Goal: Navigation & Orientation: Find specific page/section

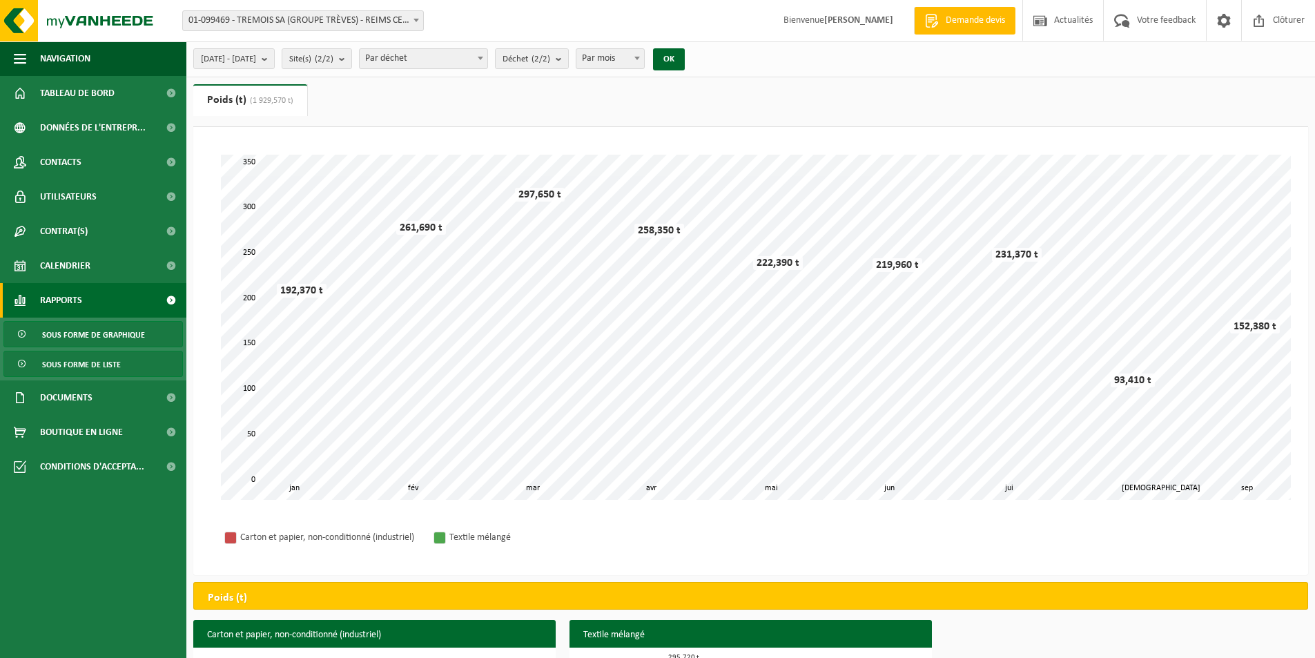
click at [97, 360] on span "Sous forme de liste" at bounding box center [81, 364] width 79 height 26
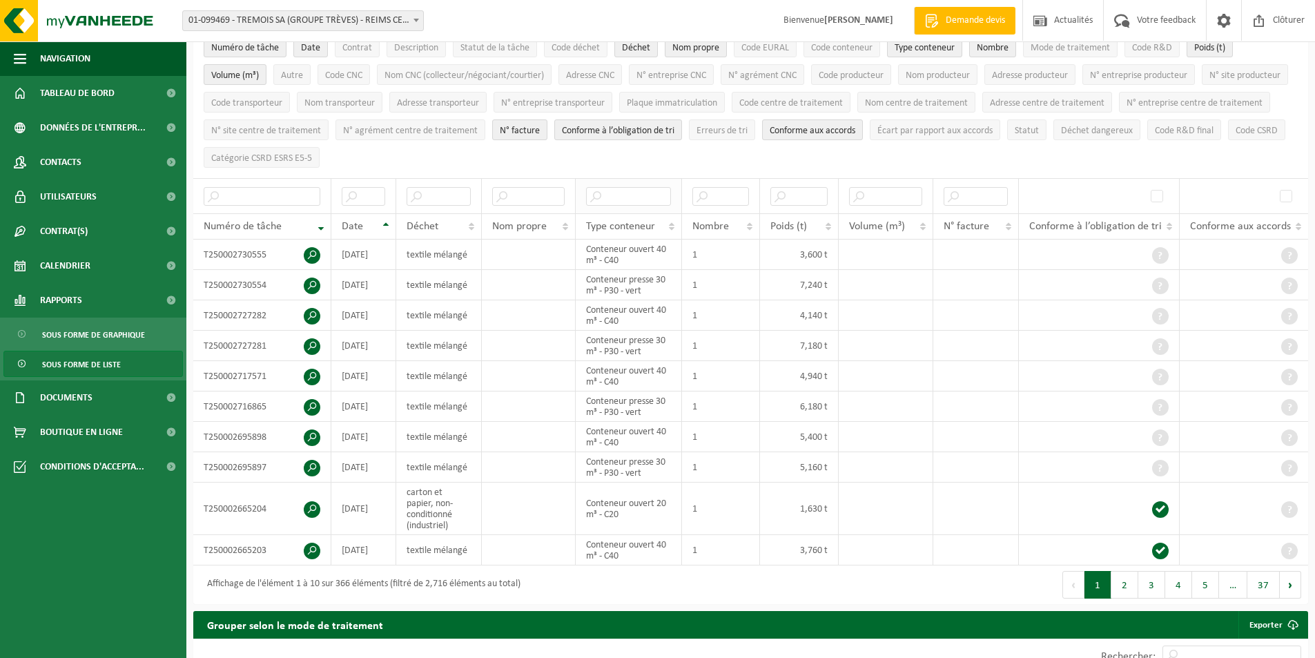
scroll to position [138, 0]
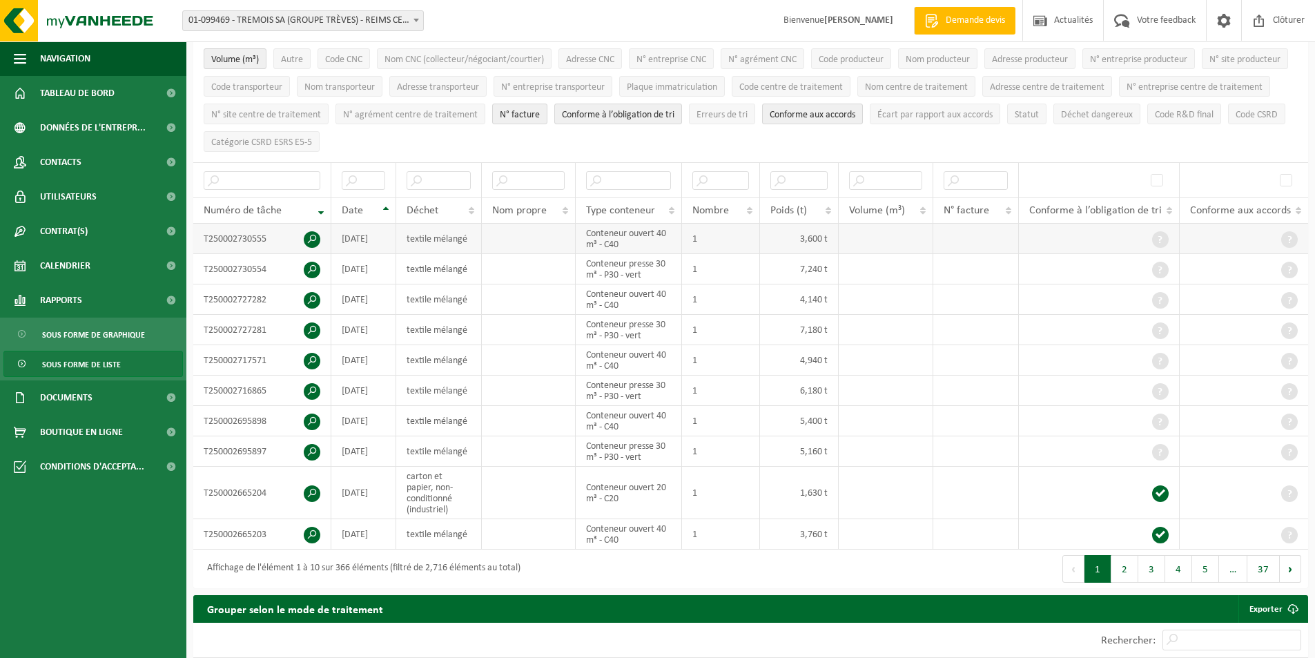
click at [311, 238] on span at bounding box center [312, 239] width 17 height 17
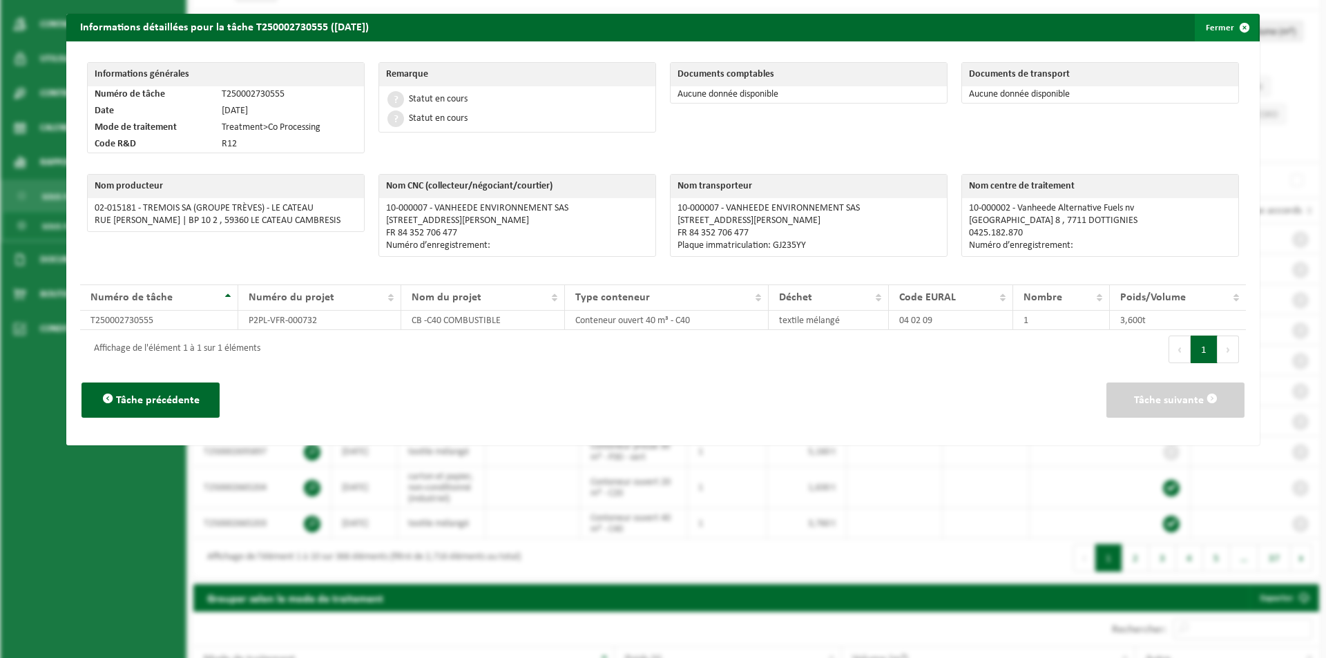
click at [1214, 28] on button "Fermer" at bounding box center [1226, 28] width 64 height 28
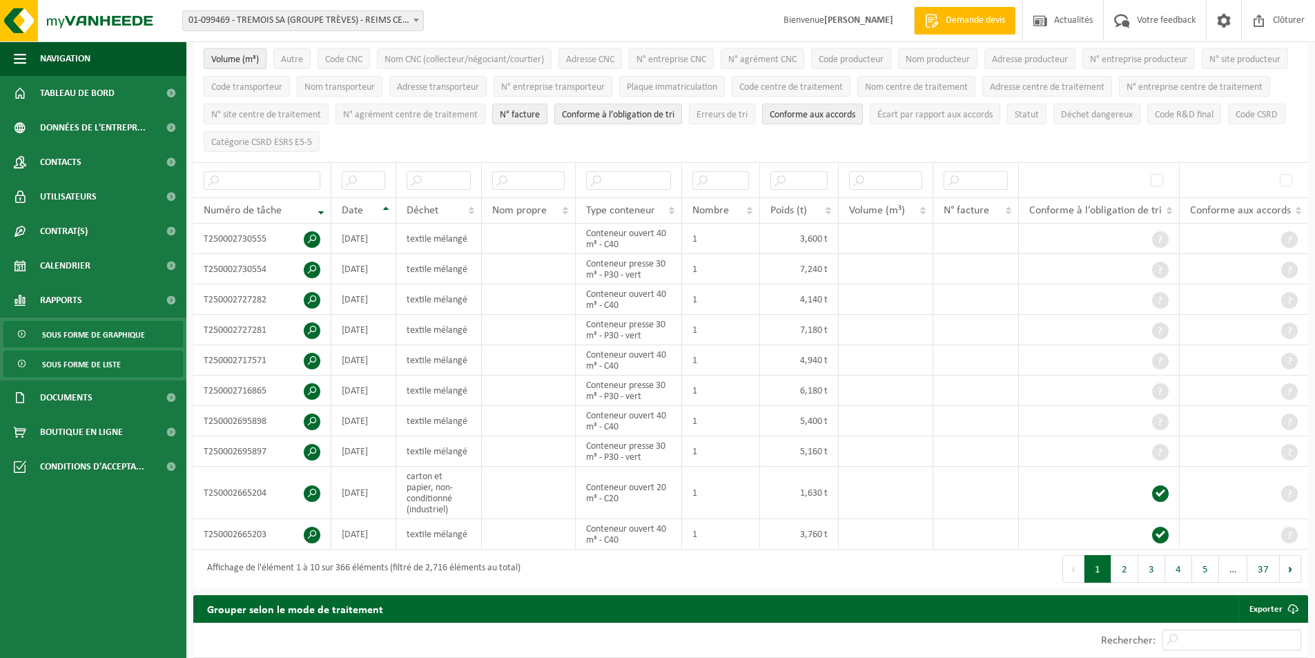
click at [79, 336] on span "Sous forme de graphique" at bounding box center [93, 335] width 103 height 26
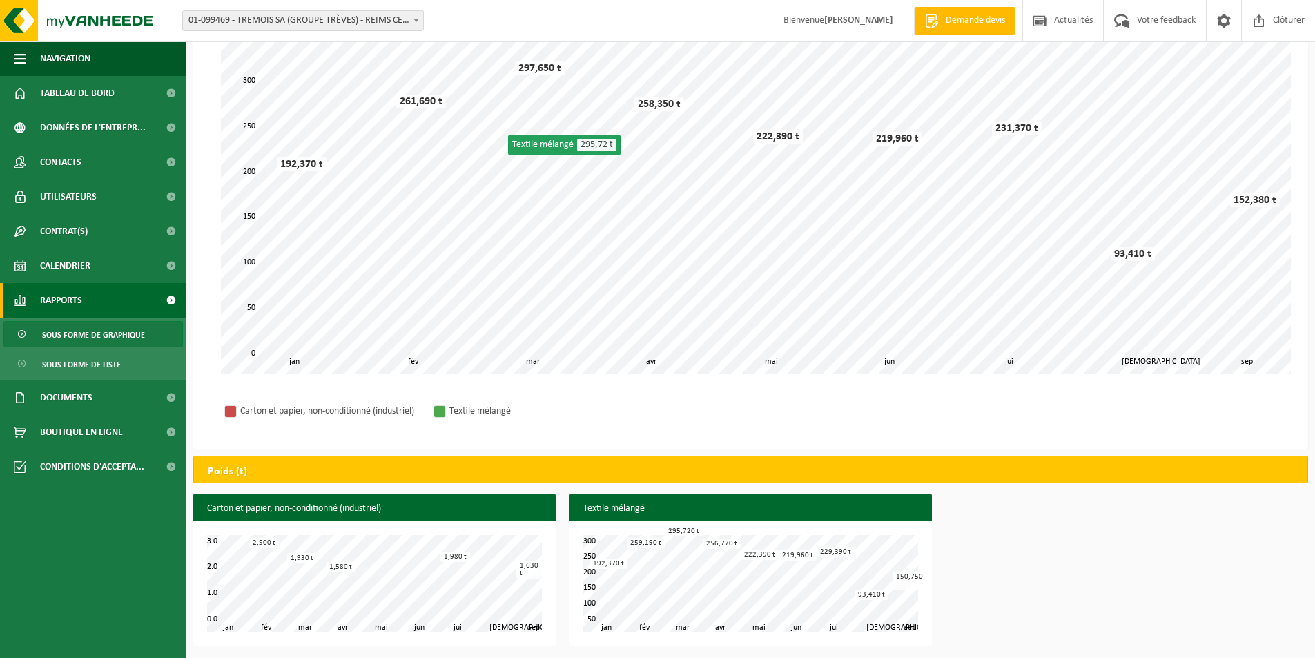
scroll to position [127, 0]
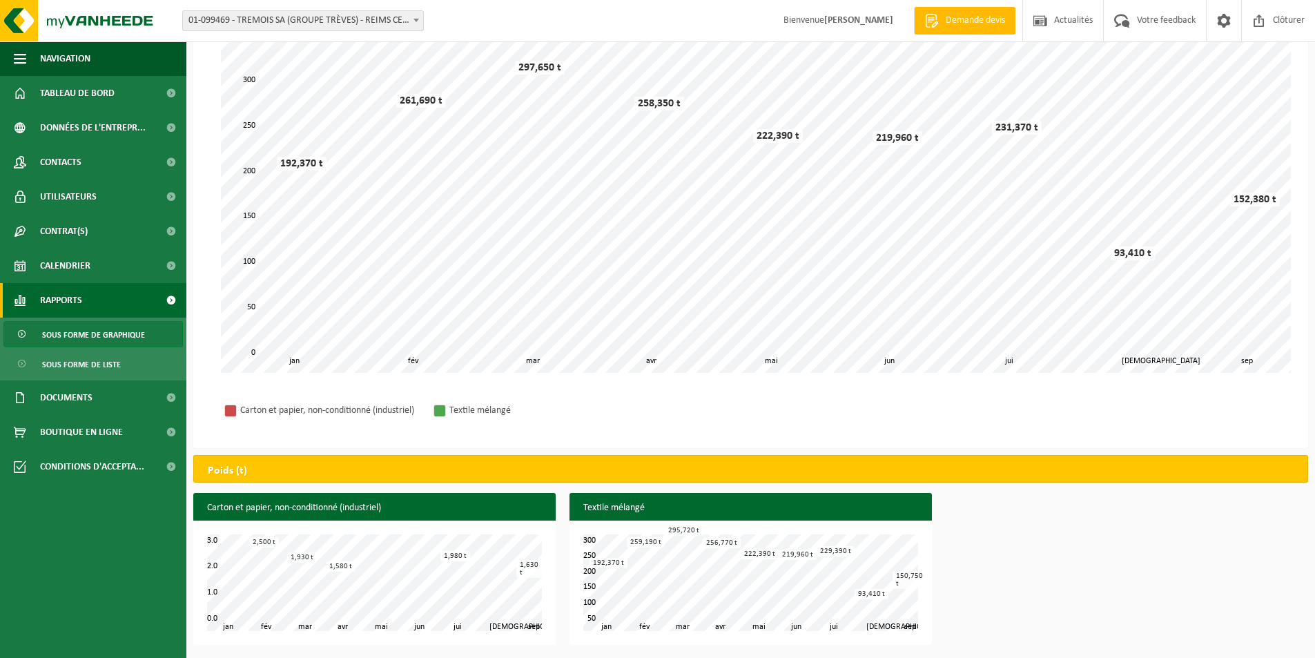
click at [685, 527] on div "295,720 t" at bounding box center [684, 530] width 38 height 10
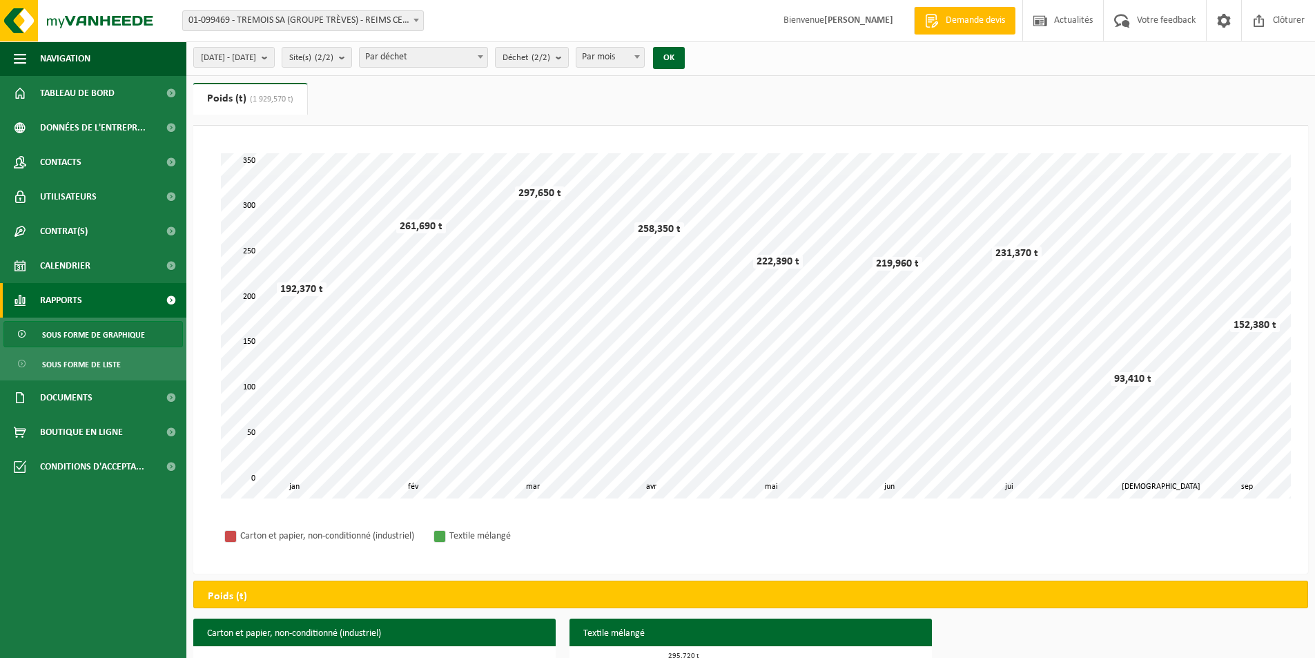
scroll to position [0, 0]
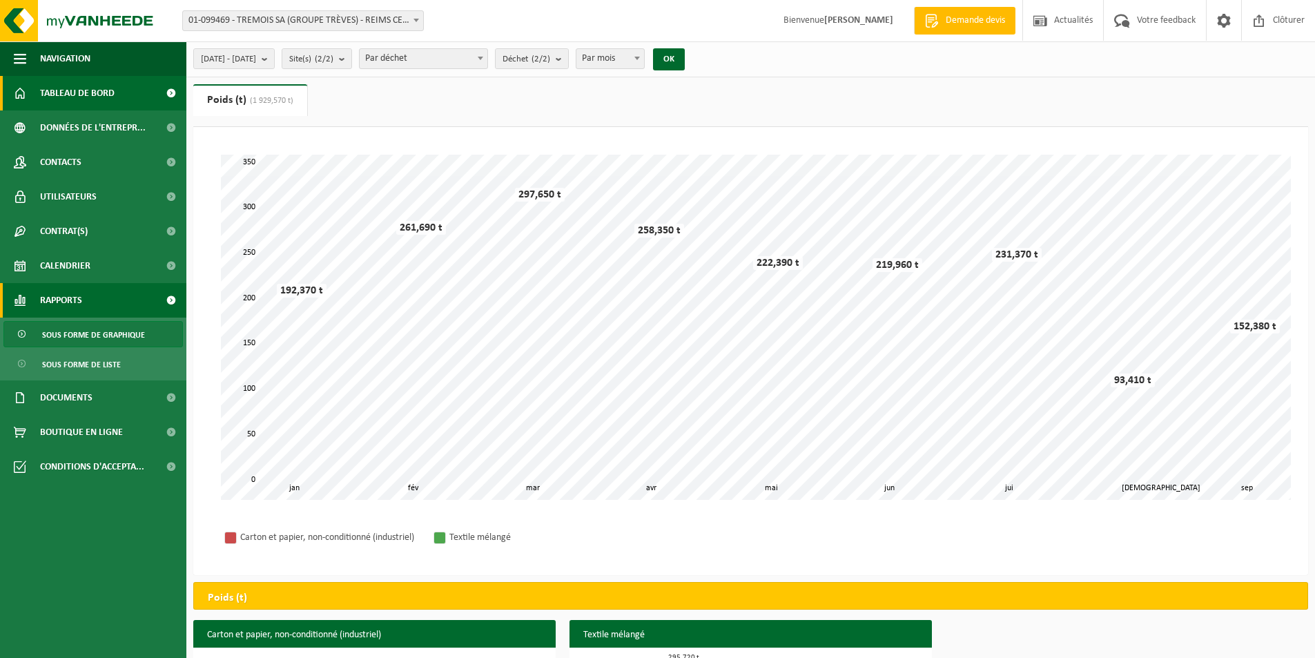
click at [70, 89] on span "Tableau de bord" at bounding box center [77, 93] width 75 height 35
